Goal: Task Accomplishment & Management: Manage account settings

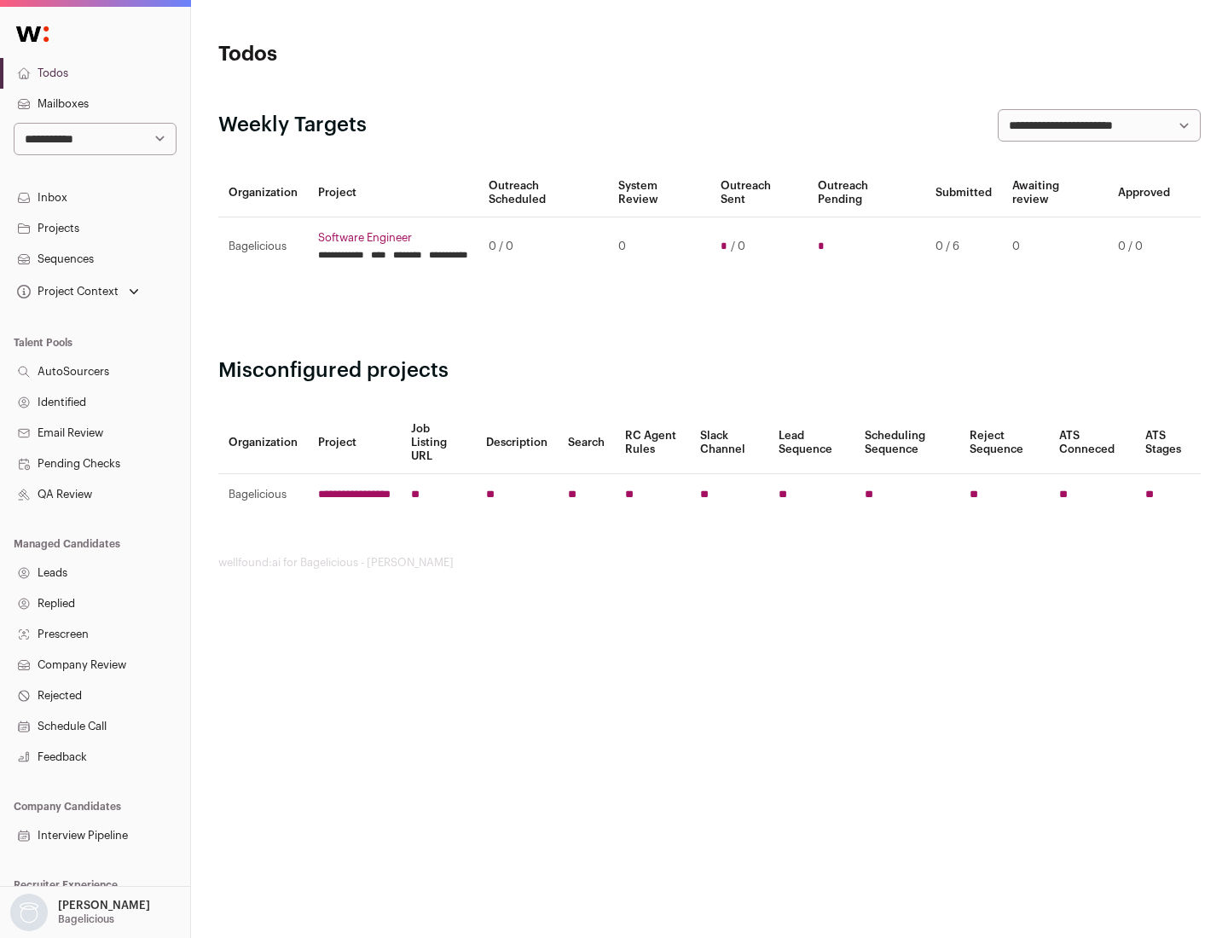
click at [95, 228] on link "Projects" at bounding box center [95, 228] width 190 height 31
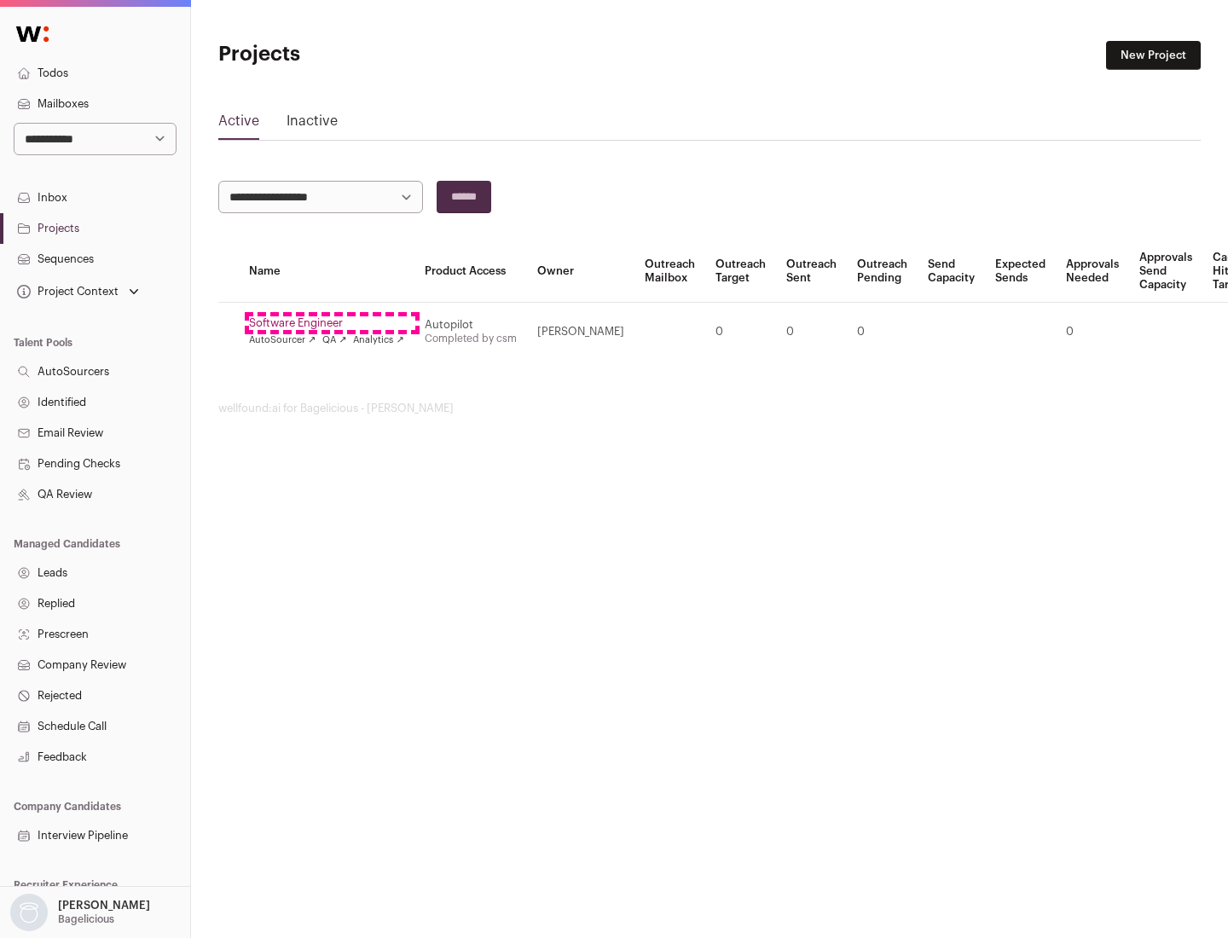
click at [332, 323] on link "Software Engineer" at bounding box center [326, 323] width 155 height 14
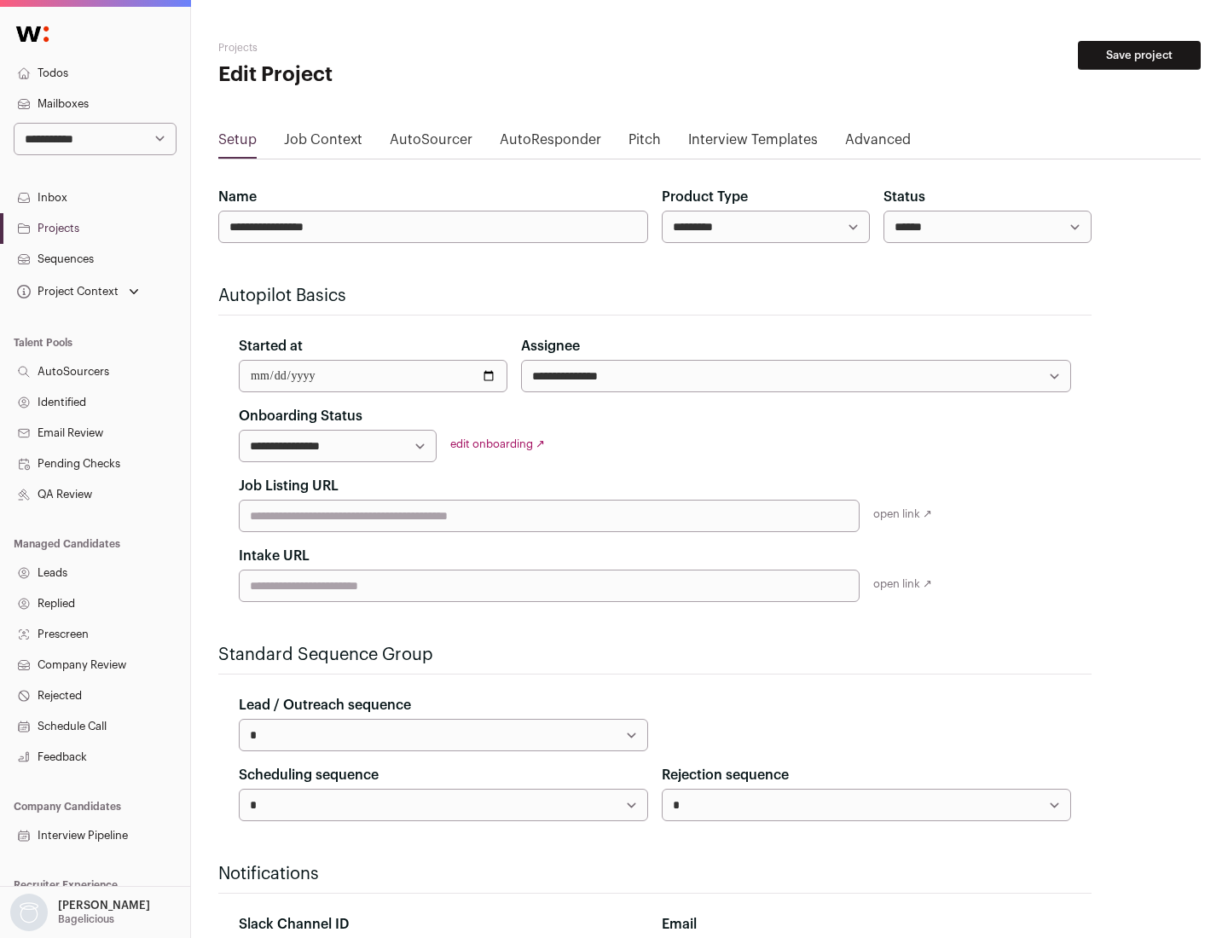
click at [1139, 55] on button "Save project" at bounding box center [1139, 55] width 123 height 29
